Goal: Entertainment & Leisure: Consume media (video, audio)

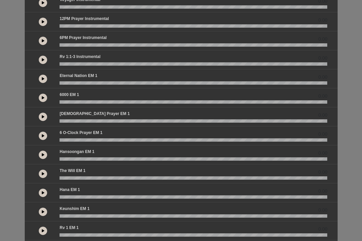
scroll to position [95, 0]
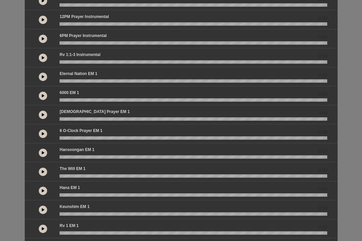
click at [42, 192] on icon at bounding box center [43, 190] width 3 height 3
click at [43, 192] on icon at bounding box center [43, 190] width 2 height 3
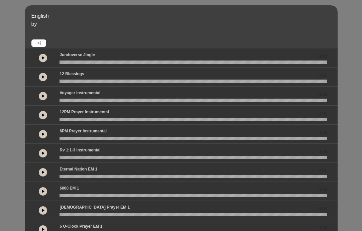
click at [42, 61] on button at bounding box center [43, 58] width 8 height 8
click at [43, 56] on icon at bounding box center [43, 57] width 2 height 3
click at [43, 76] on icon at bounding box center [43, 76] width 3 height 3
click at [44, 68] on div "00:03" at bounding box center [181, 76] width 312 height 19
click at [44, 76] on icon at bounding box center [43, 76] width 2 height 3
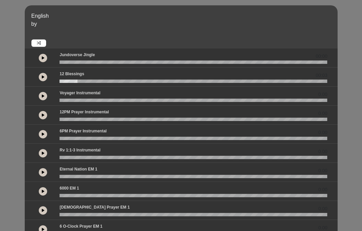
click at [43, 96] on icon at bounding box center [43, 95] width 3 height 3
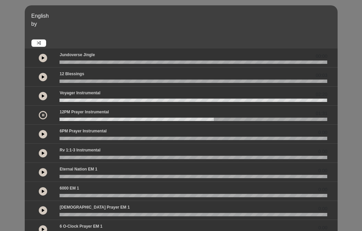
click at [42, 115] on icon at bounding box center [43, 114] width 2 height 3
click at [7, 67] on div "English by 00:00 00:03 02:20" at bounding box center [181, 198] width 362 height 386
click at [17, 80] on div "English by 00:00 00:03 02:20" at bounding box center [181, 198] width 362 height 386
